Goal: Information Seeking & Learning: Learn about a topic

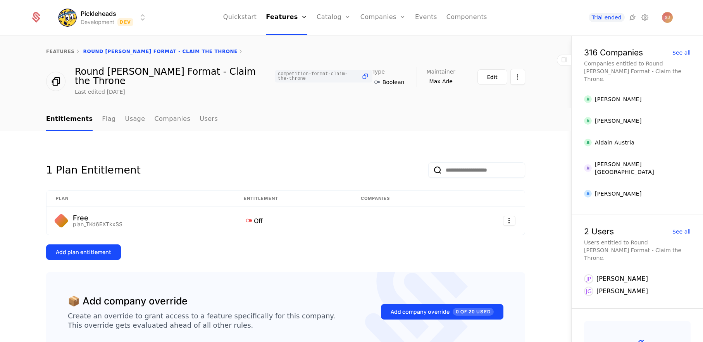
scroll to position [18, 0]
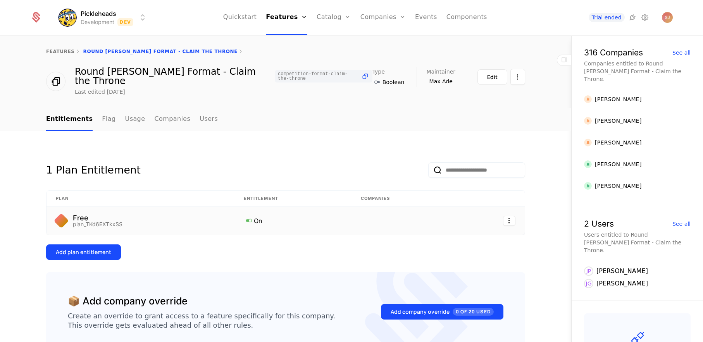
click at [248, 215] on icon at bounding box center [249, 220] width 10 height 10
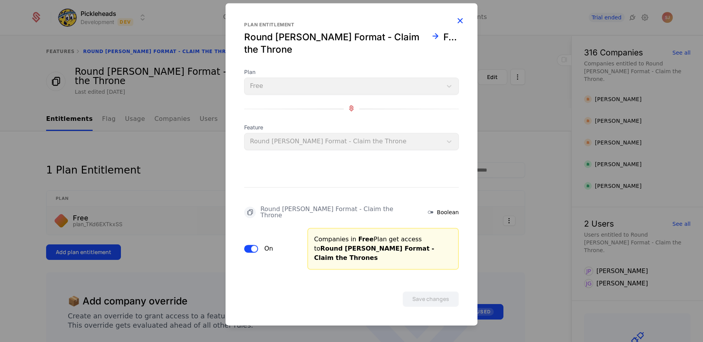
click at [463, 26] on icon "button" at bounding box center [460, 20] width 10 height 10
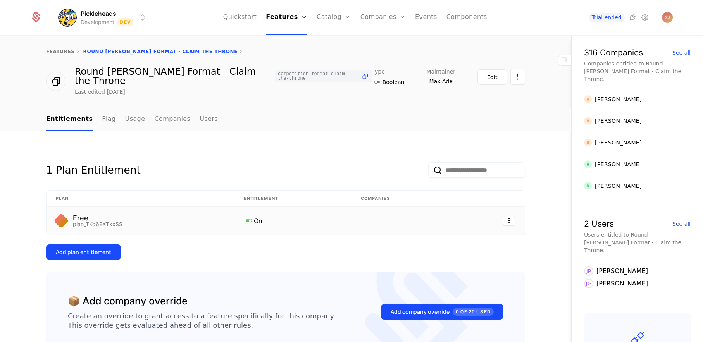
click at [463, 33] on link "Components" at bounding box center [466, 17] width 41 height 35
click at [251, 215] on icon at bounding box center [249, 220] width 10 height 10
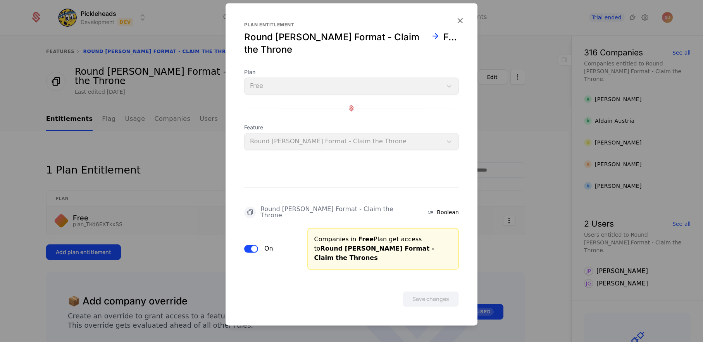
click at [252, 246] on span "button" at bounding box center [254, 249] width 6 height 6
click at [428, 291] on button "Save changes" at bounding box center [431, 298] width 56 height 15
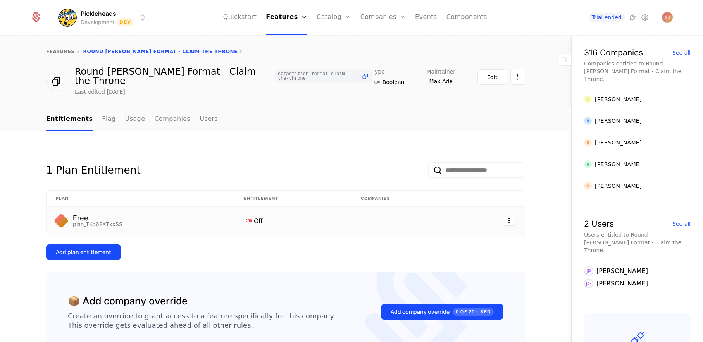
click at [250, 216] on icon at bounding box center [249, 220] width 10 height 10
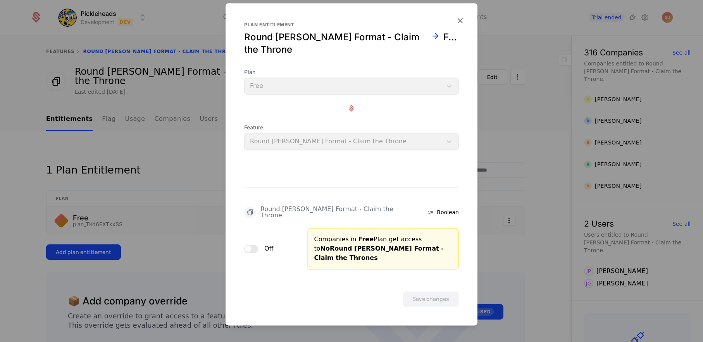
click at [255, 245] on button "Off" at bounding box center [251, 249] width 14 height 8
click at [438, 296] on form "Plan entitlement Round Robin Format - Claim the Throne Free Plan Free Feature R…" at bounding box center [351, 164] width 252 height 322
click at [419, 291] on button "Save changes" at bounding box center [431, 298] width 56 height 15
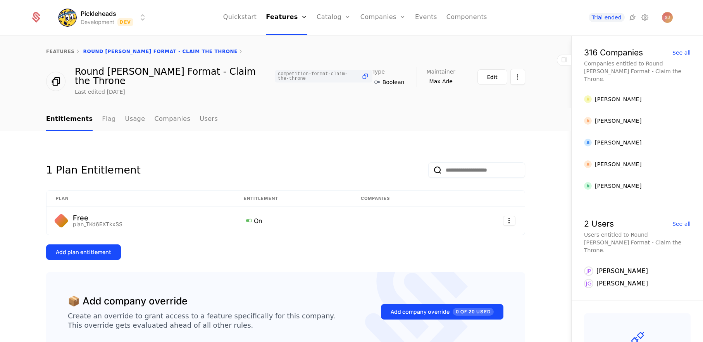
click at [104, 108] on link "Flag" at bounding box center [109, 119] width 14 height 23
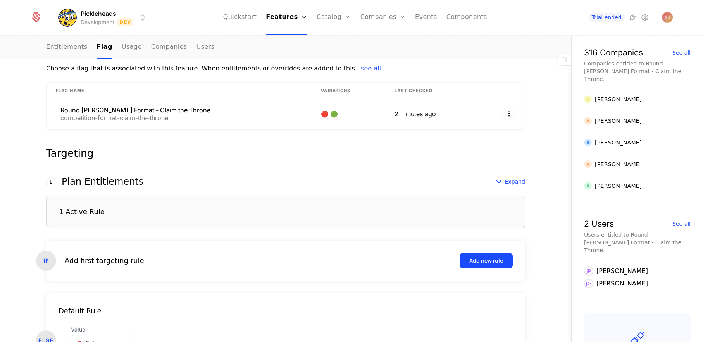
scroll to position [117, 0]
click at [193, 203] on div "1 Active Rule" at bounding box center [285, 212] width 479 height 33
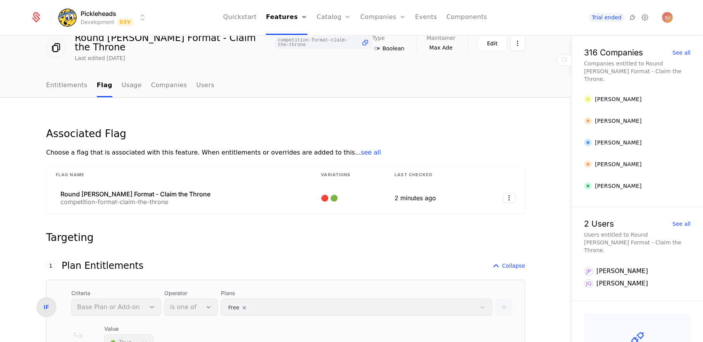
scroll to position [34, 0]
click at [361, 148] on span "see all" at bounding box center [371, 151] width 20 height 7
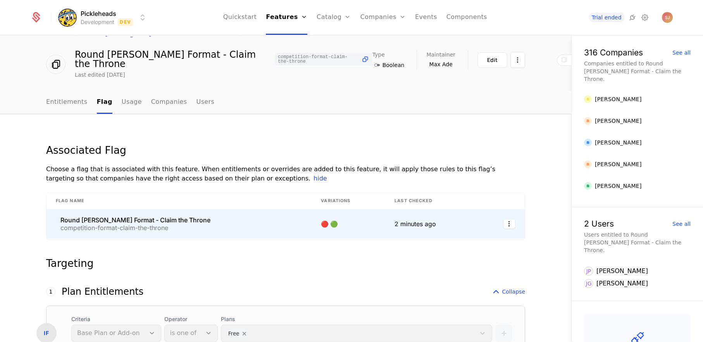
scroll to position [0, 0]
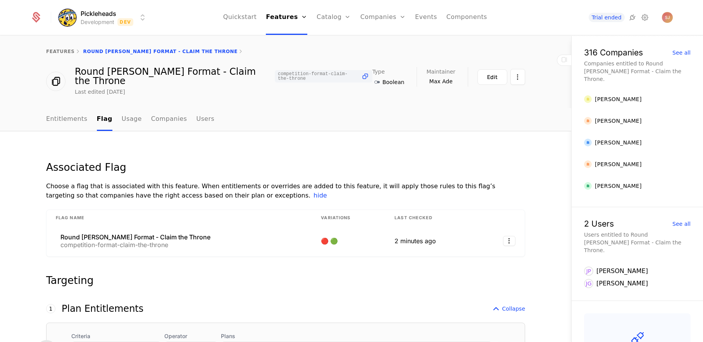
click at [138, 110] on ul "Entitlements Flag Usage Companies Users" at bounding box center [130, 119] width 168 height 23
click at [133, 110] on link "Usage" at bounding box center [132, 119] width 20 height 23
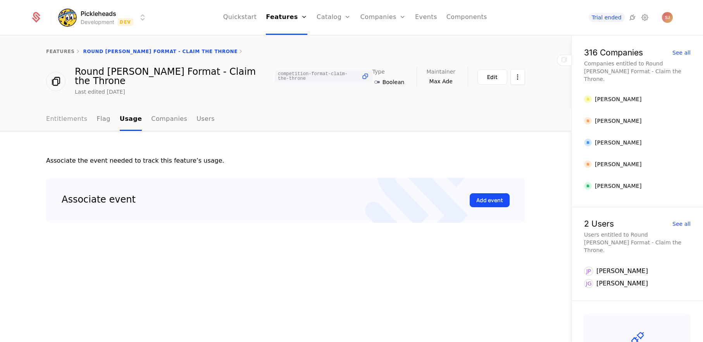
click at [76, 112] on link "Entitlements" at bounding box center [66, 119] width 41 height 23
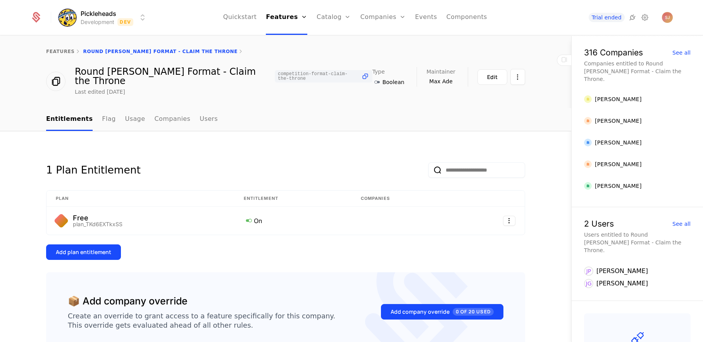
click at [115, 49] on div "features Round Robin Format - Claim the Throne" at bounding box center [285, 51] width 479 height 6
click at [59, 48] on div "features" at bounding box center [60, 51] width 29 height 6
click at [59, 50] on link "features" at bounding box center [60, 51] width 29 height 5
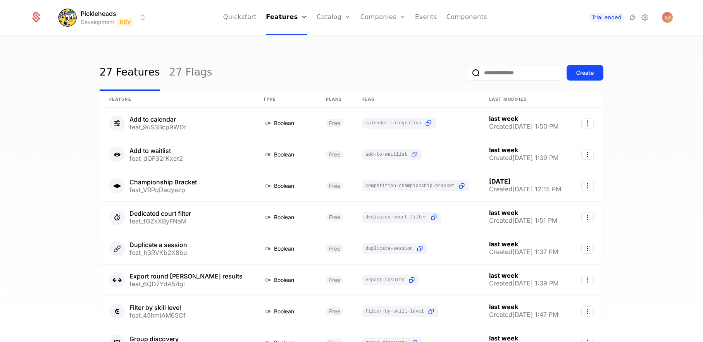
click at [497, 79] on input "email" at bounding box center [514, 72] width 97 height 15
type input "**********"
click at [466, 74] on button "submit" at bounding box center [466, 74] width 0 height 0
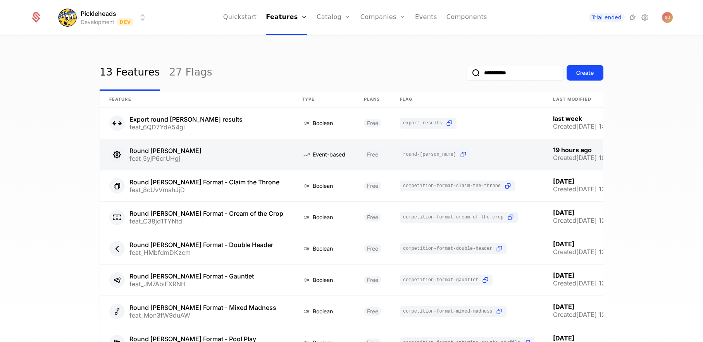
click at [220, 157] on link at bounding box center [196, 154] width 193 height 31
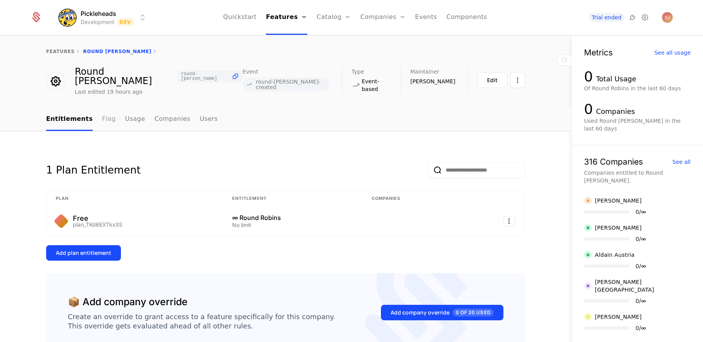
click at [107, 118] on link "Flag" at bounding box center [109, 119] width 14 height 23
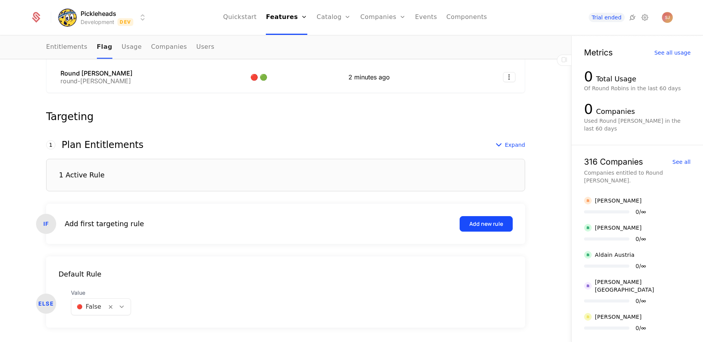
scroll to position [170, 0]
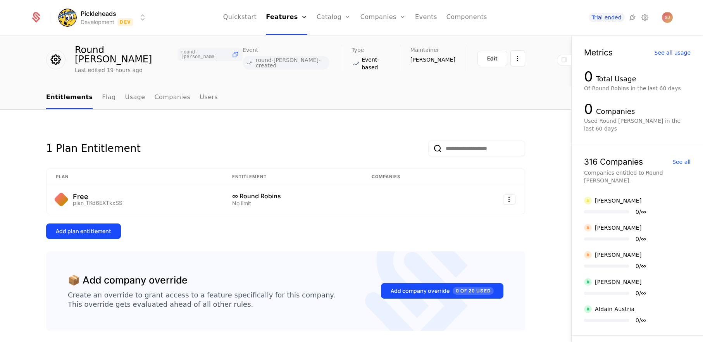
scroll to position [18, 0]
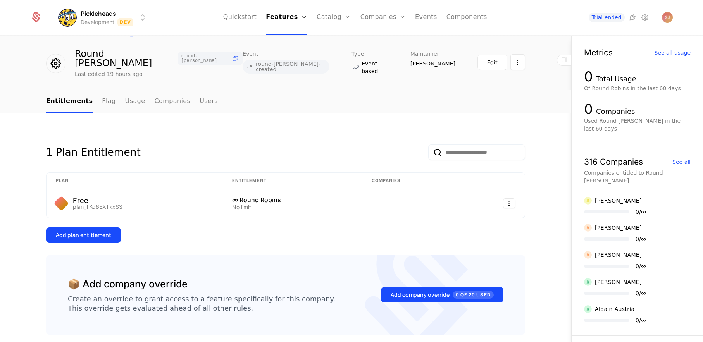
click at [283, 132] on div "1 Plan Entitlement" at bounding box center [285, 146] width 479 height 28
click at [336, 39] on link "Plans" at bounding box center [346, 42] width 40 height 9
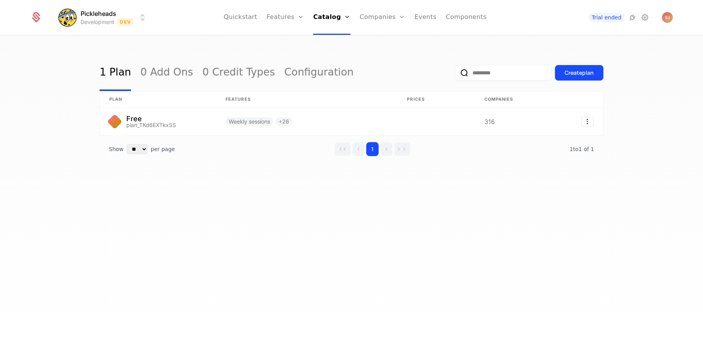
click at [250, 178] on div "1 Plan 0 Add Ons 0 Credit Types Configuration Create plan plan Features Prices …" at bounding box center [352, 121] width 504 height 133
click at [333, 58] on link "Add Ons" at bounding box center [342, 57] width 40 height 9
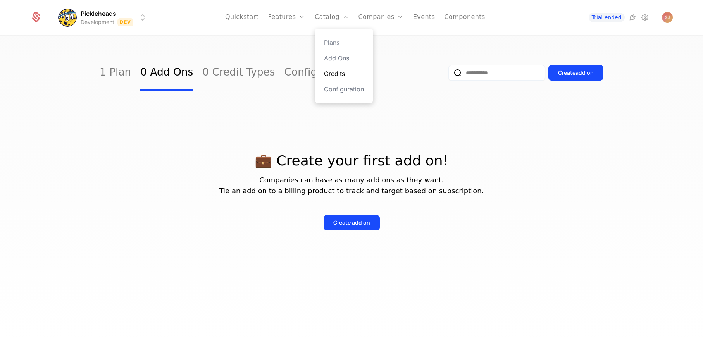
click at [332, 75] on link "Credits" at bounding box center [344, 73] width 40 height 9
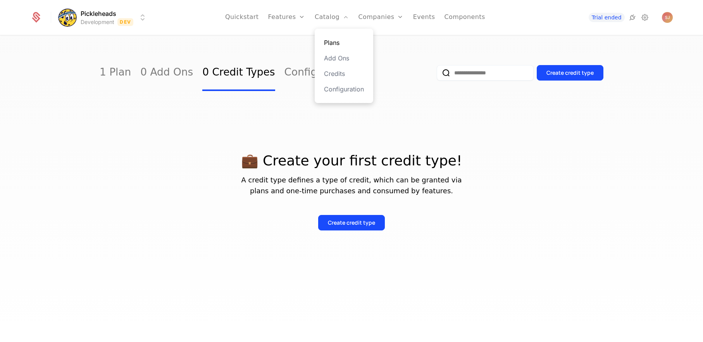
click at [328, 38] on link "Plans" at bounding box center [344, 42] width 40 height 9
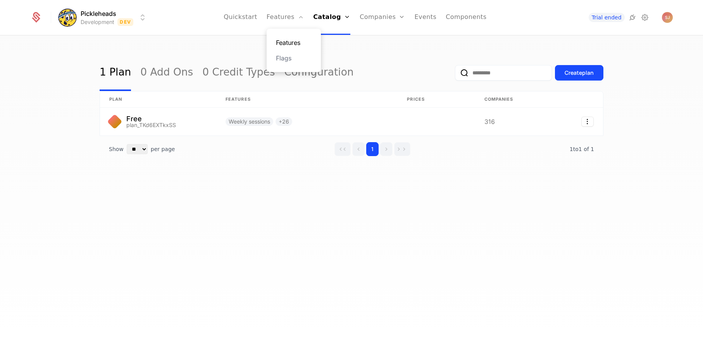
click at [286, 45] on link "Features" at bounding box center [294, 42] width 36 height 9
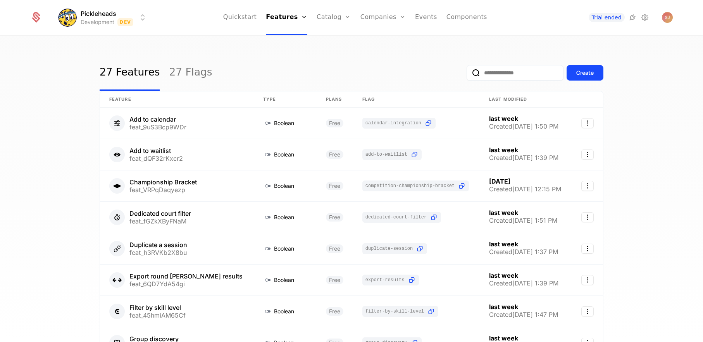
click at [131, 18] on html "Pickleheads Development Dev Quickstart Features Features Flags Catalog Plans Ad…" at bounding box center [351, 171] width 703 height 342
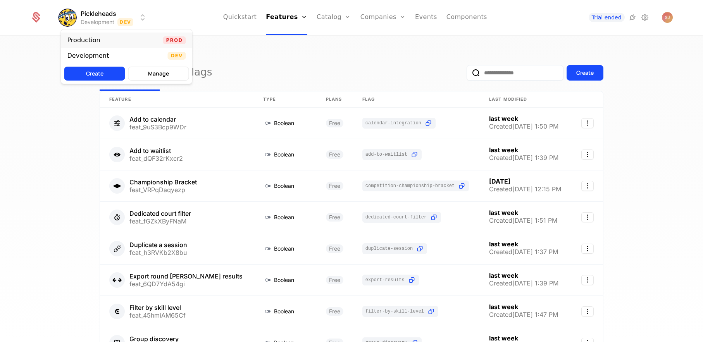
click at [122, 42] on div "Production Prod" at bounding box center [126, 40] width 131 height 15
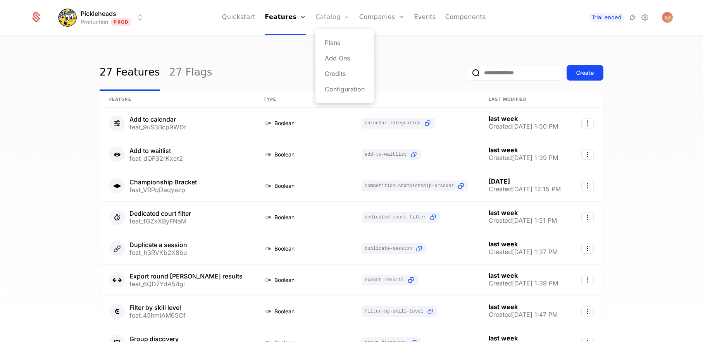
click at [320, 17] on link "Catalog" at bounding box center [332, 17] width 34 height 35
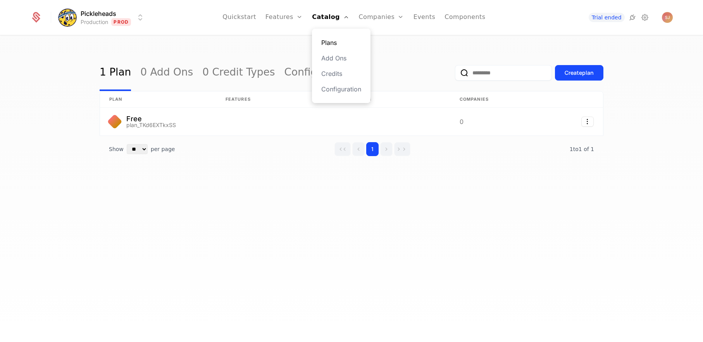
click at [325, 41] on link "Plans" at bounding box center [341, 42] width 40 height 9
click at [343, 43] on link "Plans" at bounding box center [341, 42] width 40 height 9
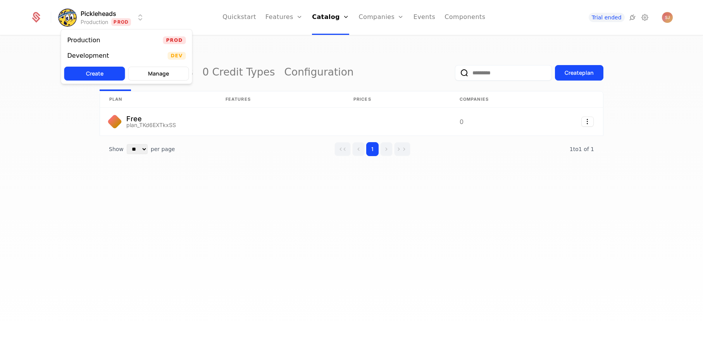
click at [110, 18] on html "Pickleheads Production Prod Quickstart Features Features Flags Catalog Plans Ad…" at bounding box center [351, 171] width 703 height 342
click at [177, 53] on span "Dev" at bounding box center [176, 56] width 18 height 8
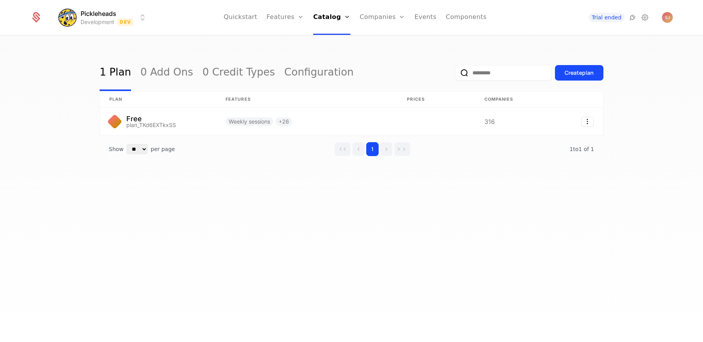
click at [132, 20] on html "Pickleheads Development Dev Quickstart Features Features Flags Catalog Plans Ad…" at bounding box center [351, 171] width 703 height 342
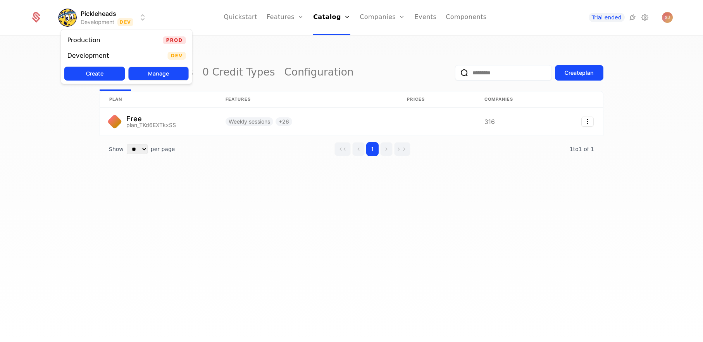
click at [154, 75] on button "Manage" at bounding box center [158, 74] width 61 height 14
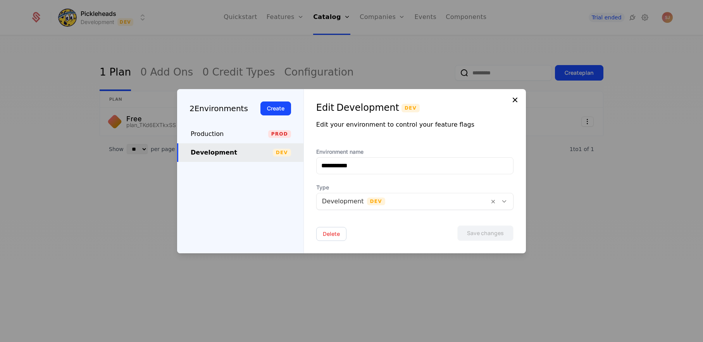
click at [512, 101] on icon at bounding box center [514, 99] width 9 height 9
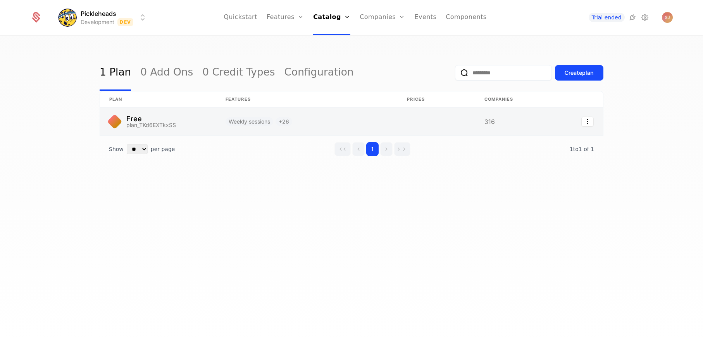
click at [184, 124] on link at bounding box center [158, 122] width 116 height 28
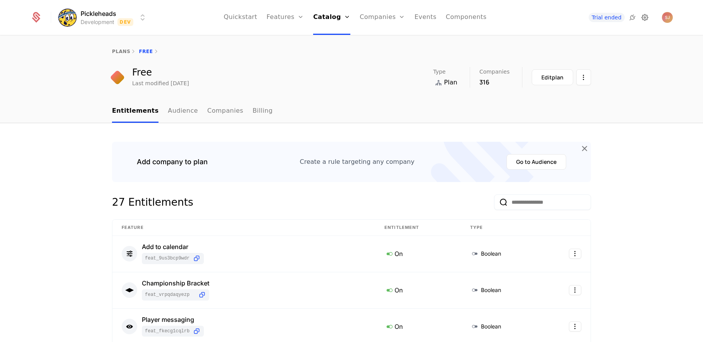
click at [644, 14] on icon at bounding box center [644, 17] width 9 height 9
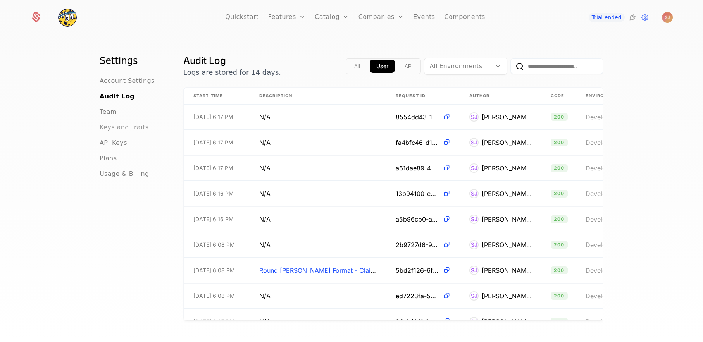
click at [126, 129] on span "Keys and Traits" at bounding box center [124, 127] width 49 height 9
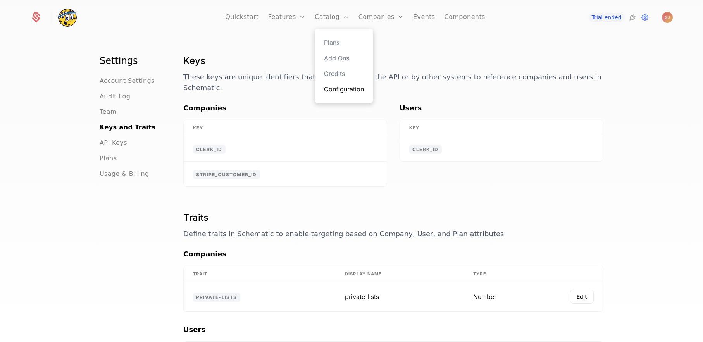
click at [327, 84] on div "Plans Add Ons Credits Configuration" at bounding box center [344, 66] width 59 height 74
click at [339, 91] on link "Configuration" at bounding box center [344, 88] width 40 height 9
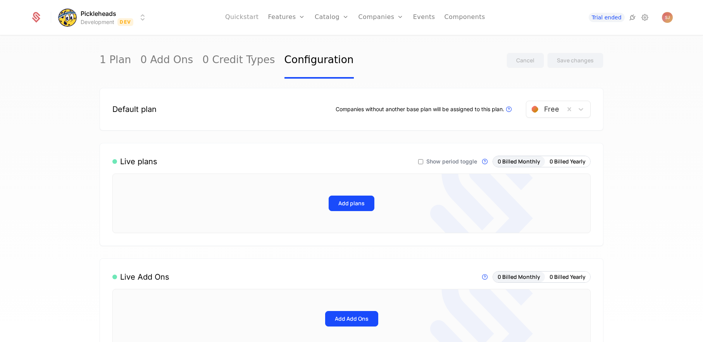
click at [255, 17] on link "Quickstart" at bounding box center [242, 17] width 34 height 35
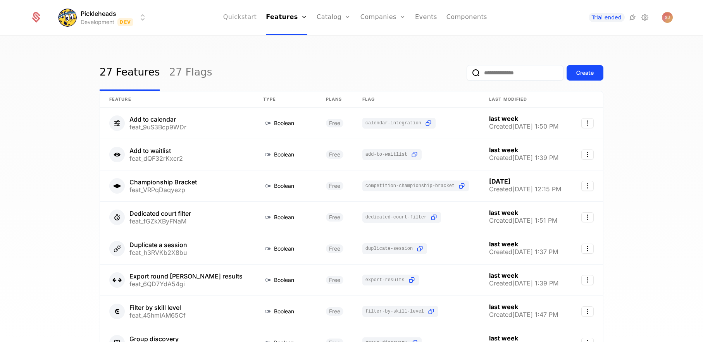
click at [249, 17] on link "Quickstart" at bounding box center [240, 17] width 34 height 35
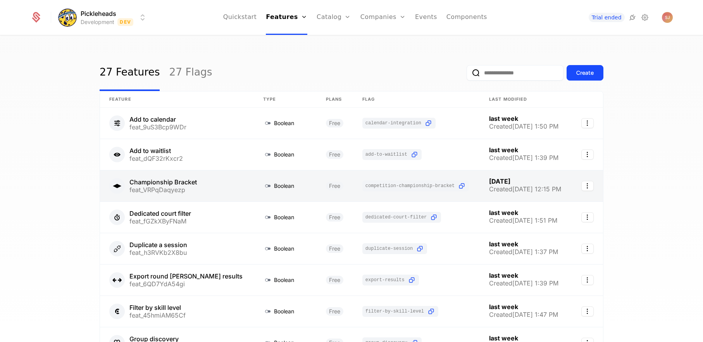
scroll to position [3, 0]
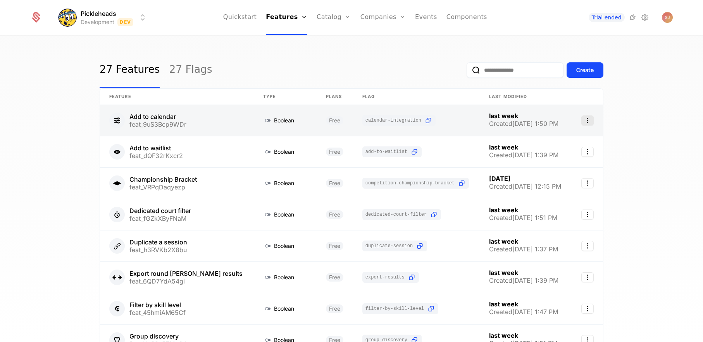
click at [586, 117] on icon "Select action" at bounding box center [587, 120] width 12 height 10
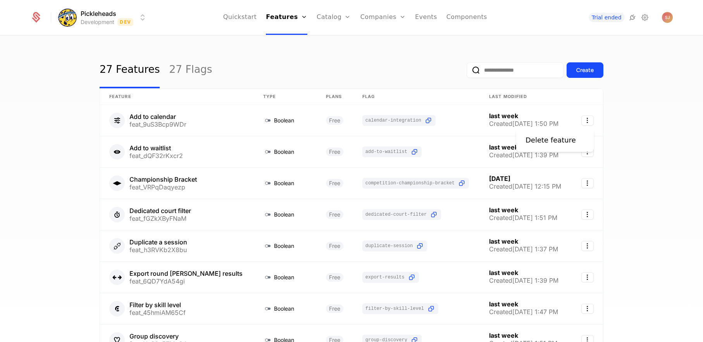
click at [621, 104] on html "Pickleheads Development Dev Quickstart Features Features Flags Catalog Plans Ad…" at bounding box center [351, 171] width 703 height 342
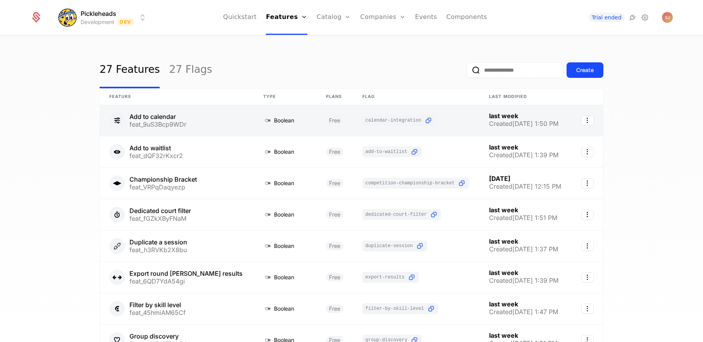
click at [145, 120] on link at bounding box center [177, 120] width 154 height 31
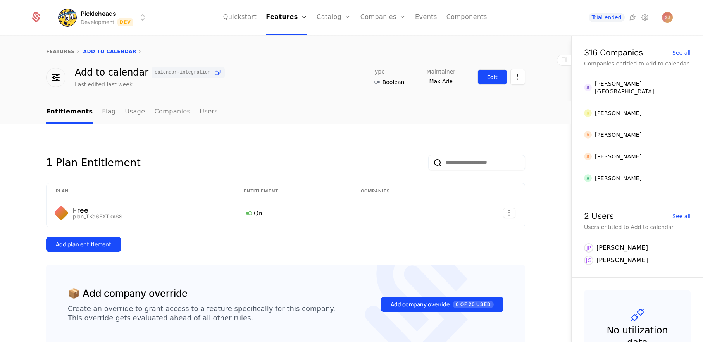
click at [490, 78] on div "Edit" at bounding box center [492, 77] width 10 height 8
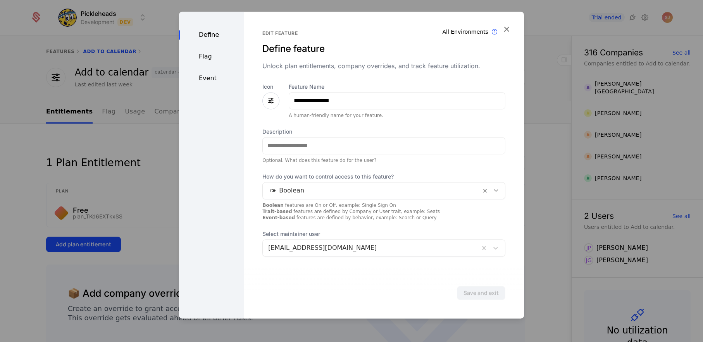
click at [206, 54] on div "Flag" at bounding box center [211, 56] width 65 height 9
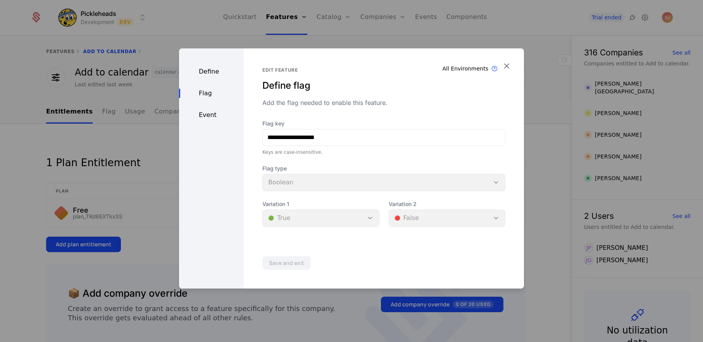
click at [207, 115] on div "Event" at bounding box center [211, 114] width 65 height 9
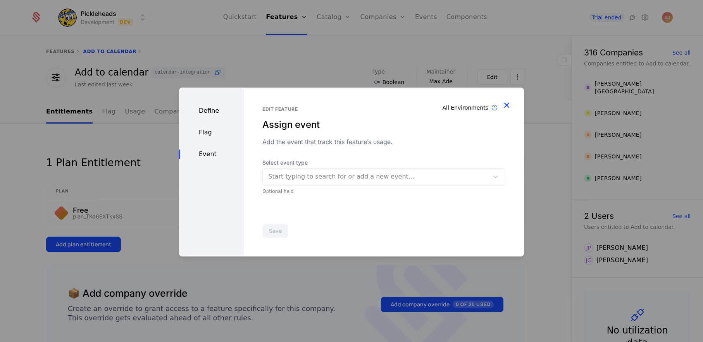
click at [508, 104] on icon "button" at bounding box center [506, 105] width 10 height 10
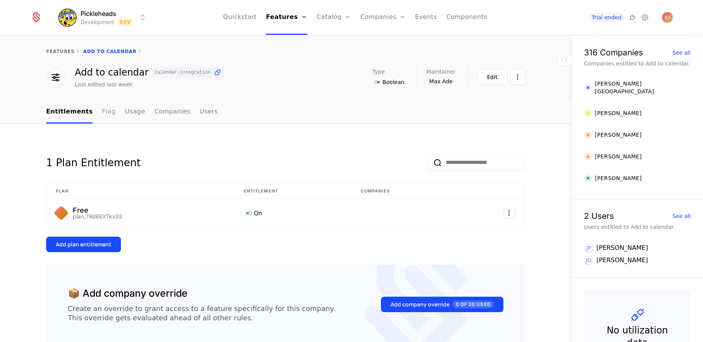
click at [102, 113] on link "Flag" at bounding box center [109, 112] width 14 height 23
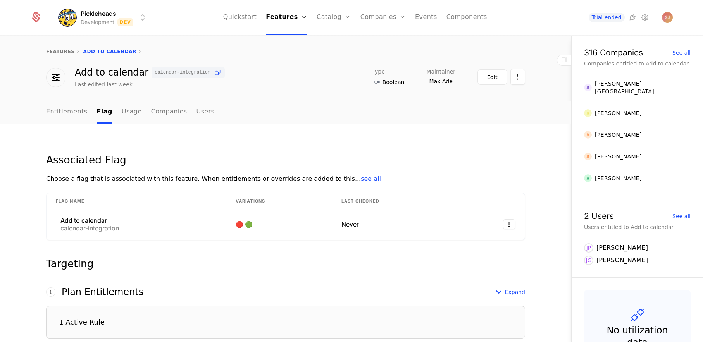
click at [361, 179] on span "see all" at bounding box center [371, 178] width 20 height 7
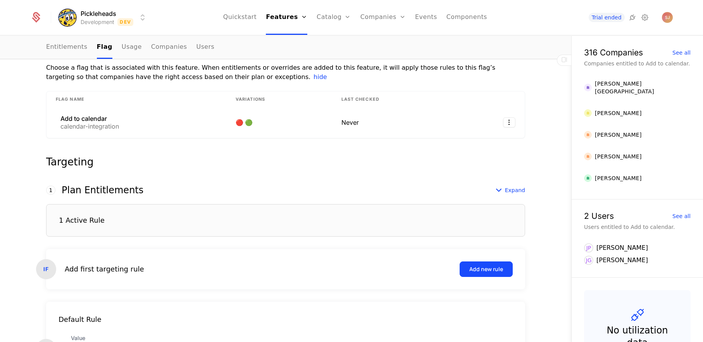
scroll to position [114, 0]
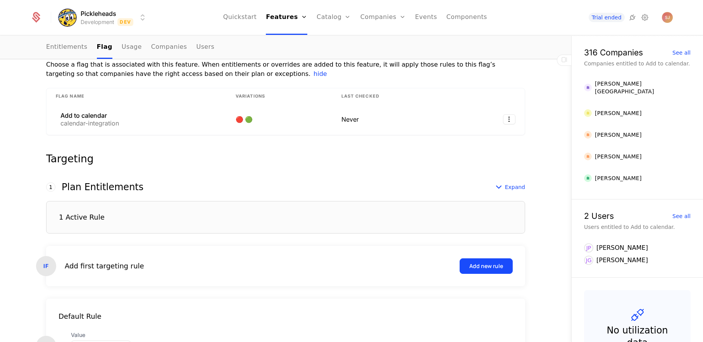
click at [74, 212] on div "1 Active Rule" at bounding box center [285, 217] width 479 height 33
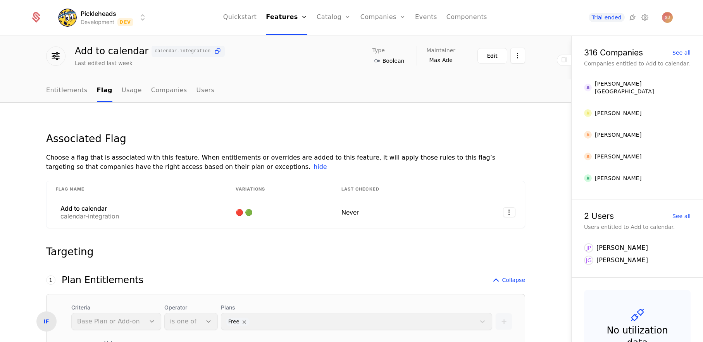
scroll to position [0, 0]
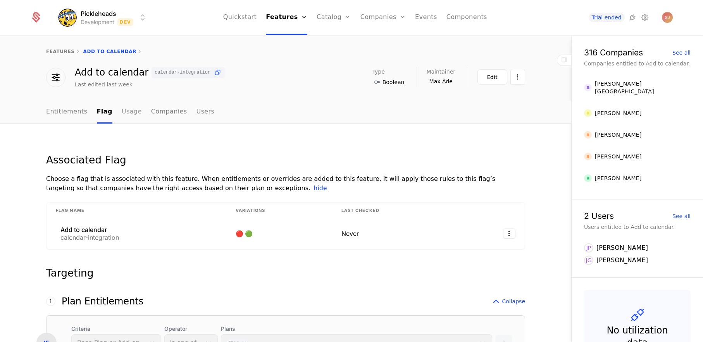
click at [134, 114] on link "Usage" at bounding box center [132, 112] width 20 height 23
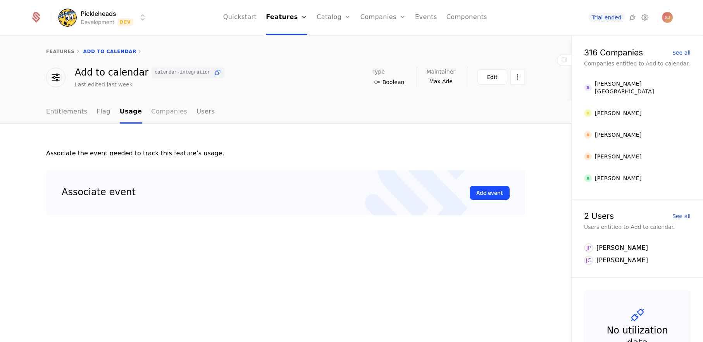
click at [162, 110] on link "Companies" at bounding box center [169, 112] width 36 height 23
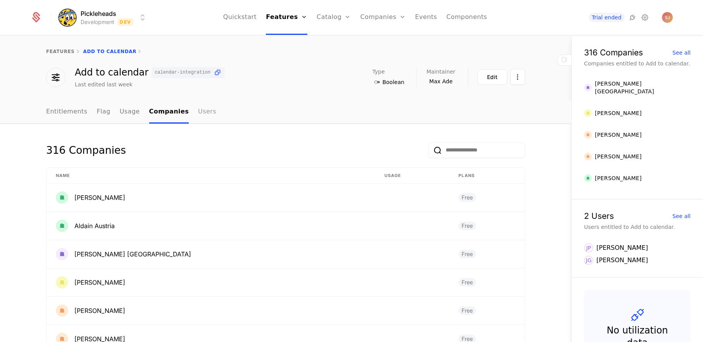
click at [198, 119] on link "Users" at bounding box center [207, 112] width 18 height 23
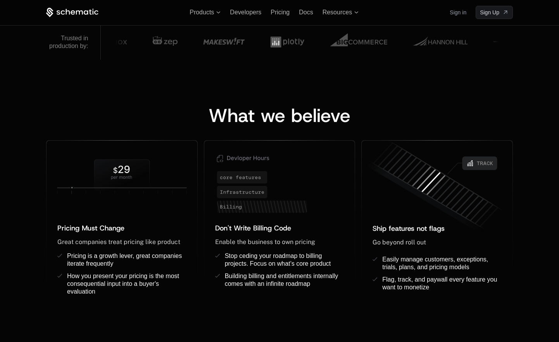
scroll to position [545, 0]
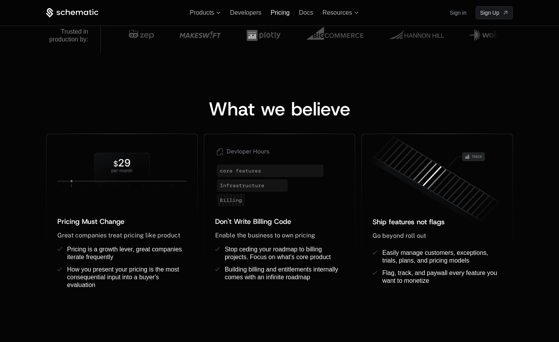
click at [278, 15] on span "Pricing" at bounding box center [279, 12] width 19 height 7
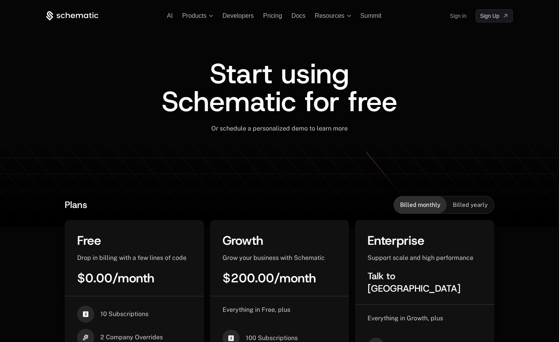
click at [303, 19] on div "AI Products Developers Pricing Docs Resources Summit Sign in Sign Up" at bounding box center [279, 15] width 466 height 13
click at [323, 17] on span "Resources" at bounding box center [329, 15] width 29 height 7
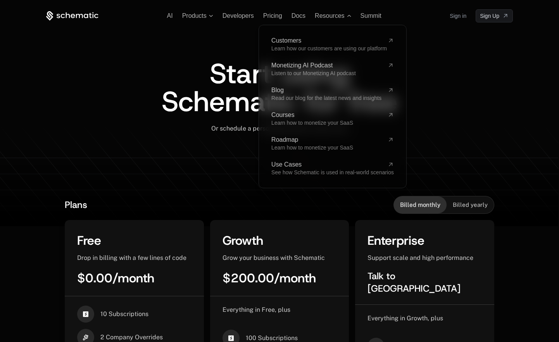
click at [293, 20] on div "AI Products Developers Pricing Docs Resources Customers Learn how our customers…" at bounding box center [279, 15] width 466 height 13
click at [298, 17] on span "Docs" at bounding box center [298, 15] width 14 height 7
